Goal: Find specific page/section: Find specific page/section

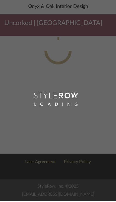
scroll to position [31, 0]
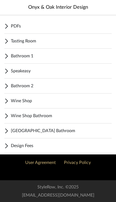
click at [48, 38] on span "Tasting Room" at bounding box center [61, 41] width 101 height 7
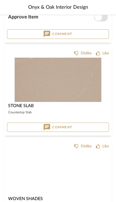
scroll to position [2336, 0]
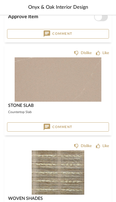
click at [0, 0] on img at bounding box center [0, 0] width 0 height 0
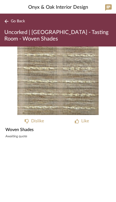
click at [19, 22] on span "Go Back" at bounding box center [18, 21] width 14 height 5
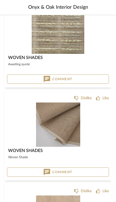
scroll to position [2469, 0]
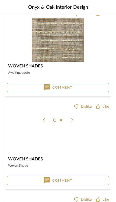
click at [0, 0] on img at bounding box center [0, 0] width 0 height 0
